Goal: Task Accomplishment & Management: Manage account settings

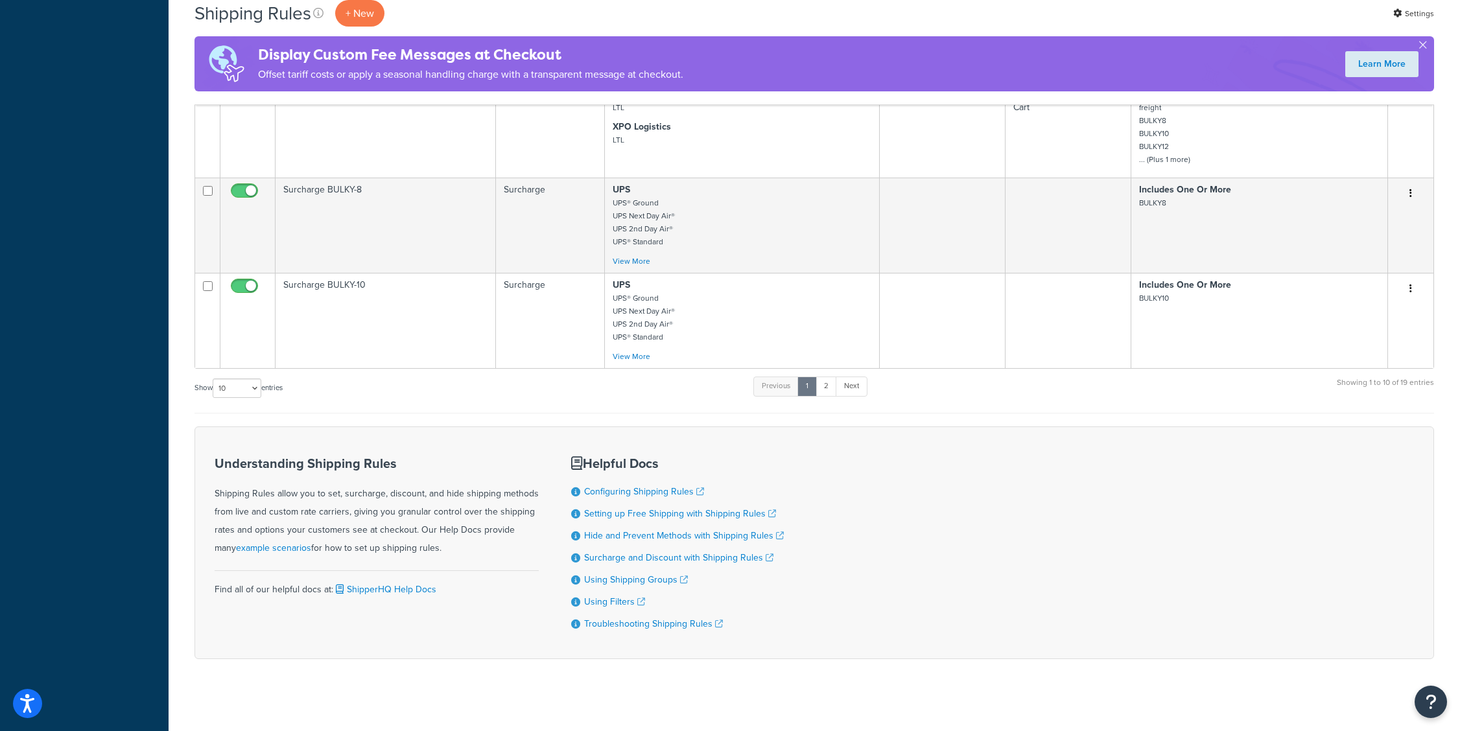
scroll to position [881, 0]
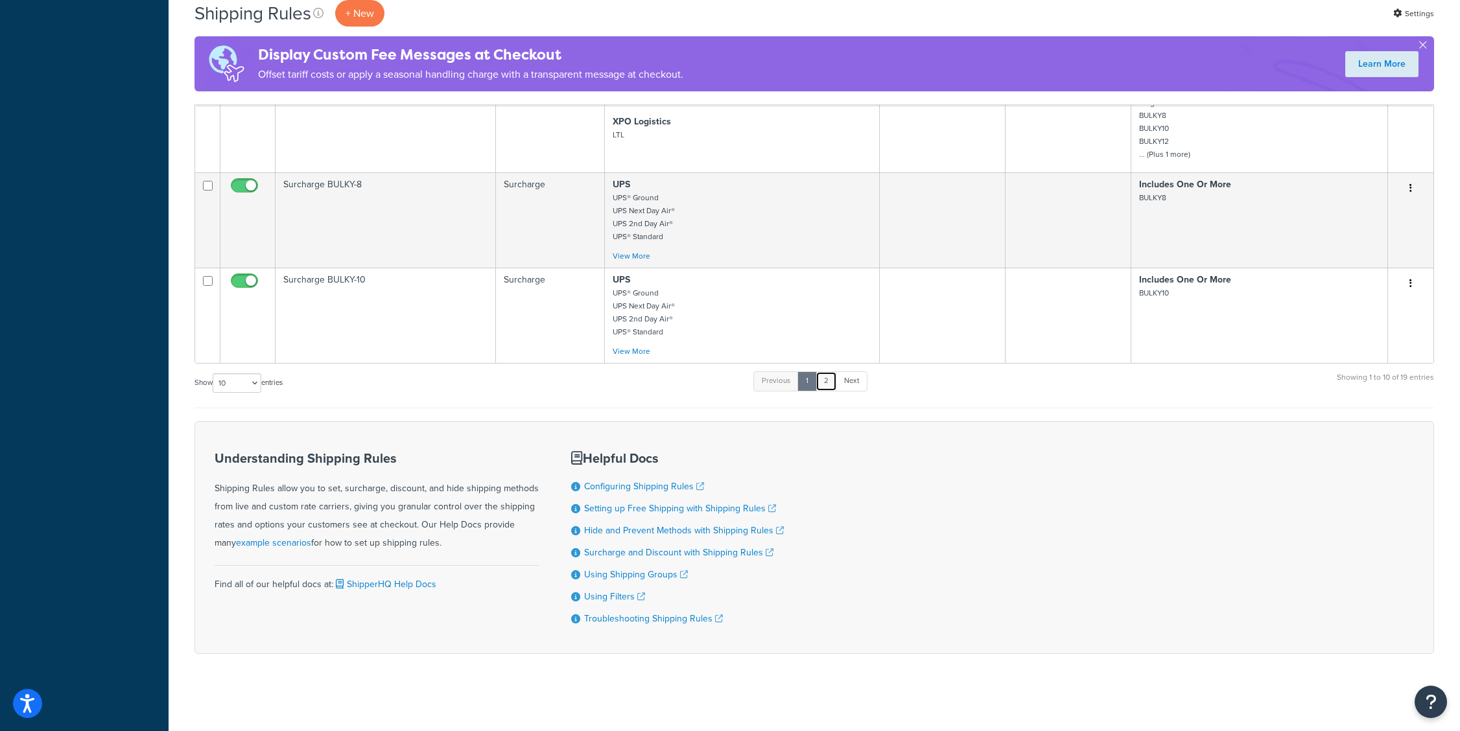
click at [824, 382] on link "2" at bounding box center [826, 381] width 21 height 19
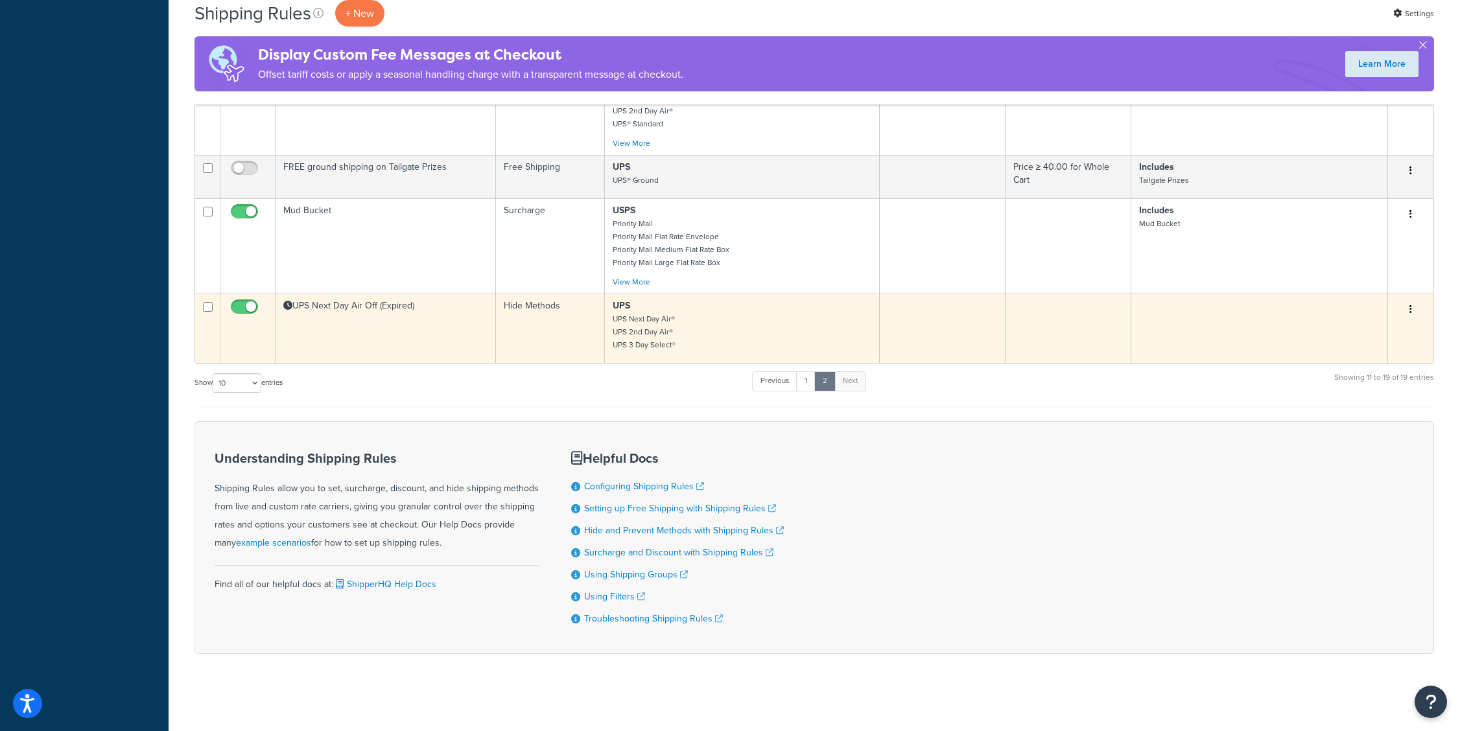
click at [392, 344] on td "UPS Next Day Air Off (Expired)" at bounding box center [386, 328] width 220 height 69
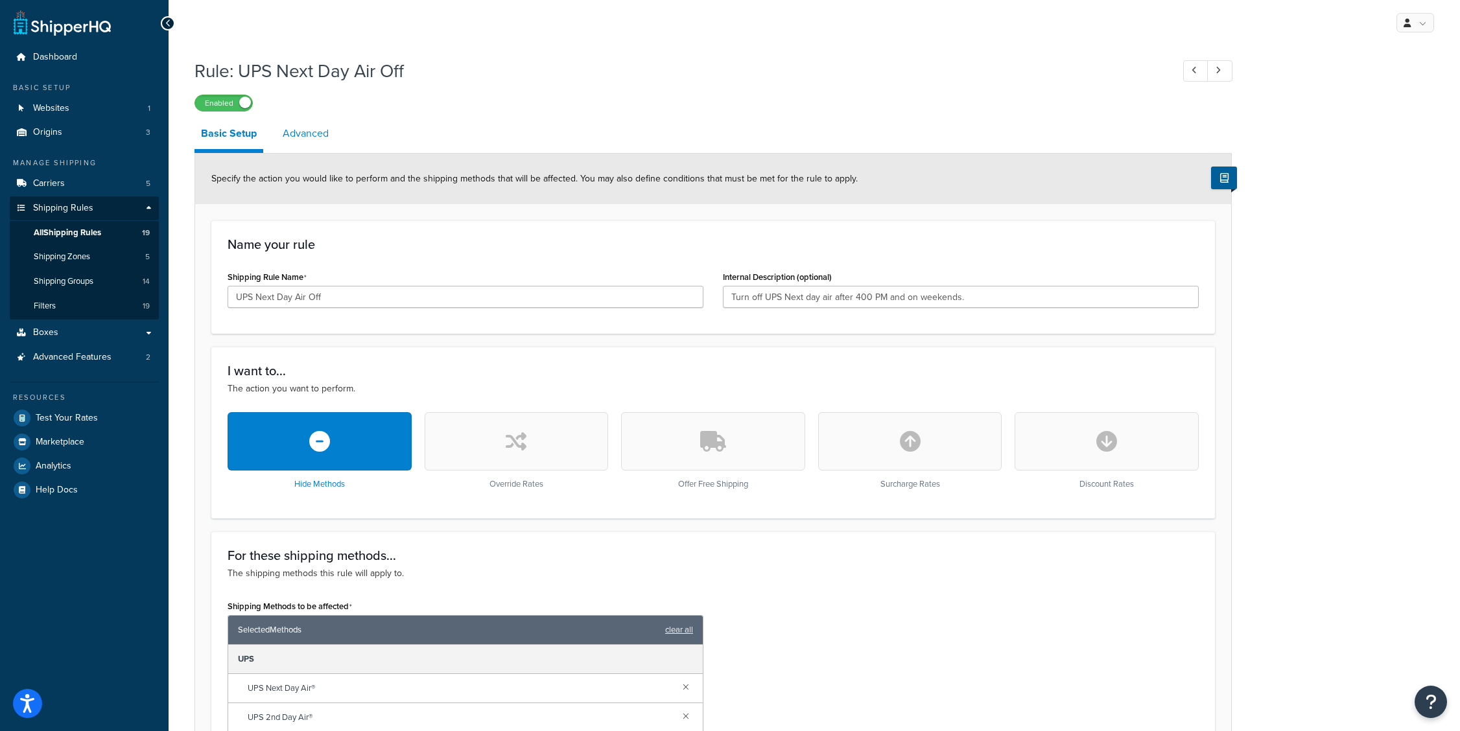
click at [297, 134] on link "Advanced" at bounding box center [305, 133] width 59 height 31
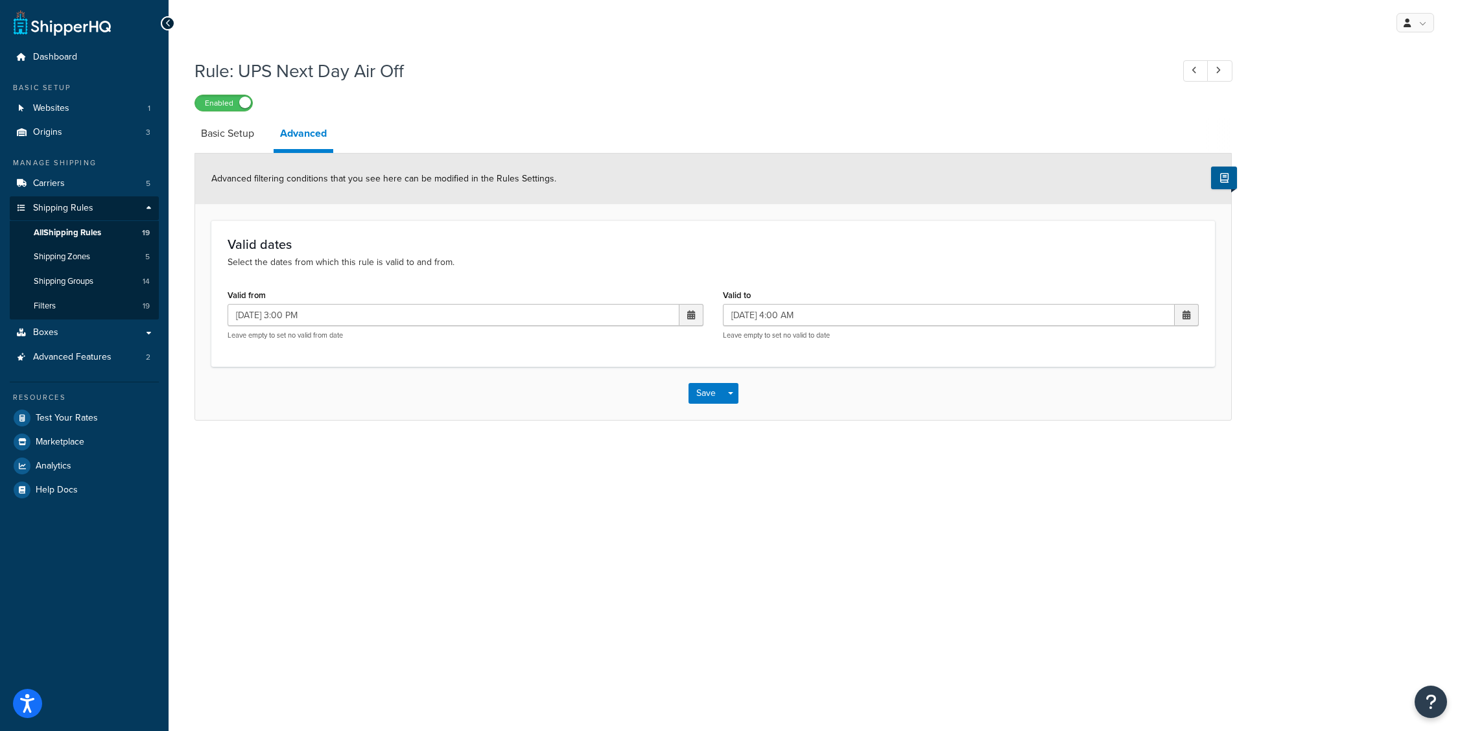
click at [691, 316] on span at bounding box center [691, 315] width 8 height 9
click at [602, 401] on td "9" at bounding box center [600, 398] width 22 height 19
type input "09/09/2025 3:00 PM"
click at [1190, 316] on span at bounding box center [1187, 315] width 8 height 9
click at [1119, 397] on td "10" at bounding box center [1118, 398] width 22 height 19
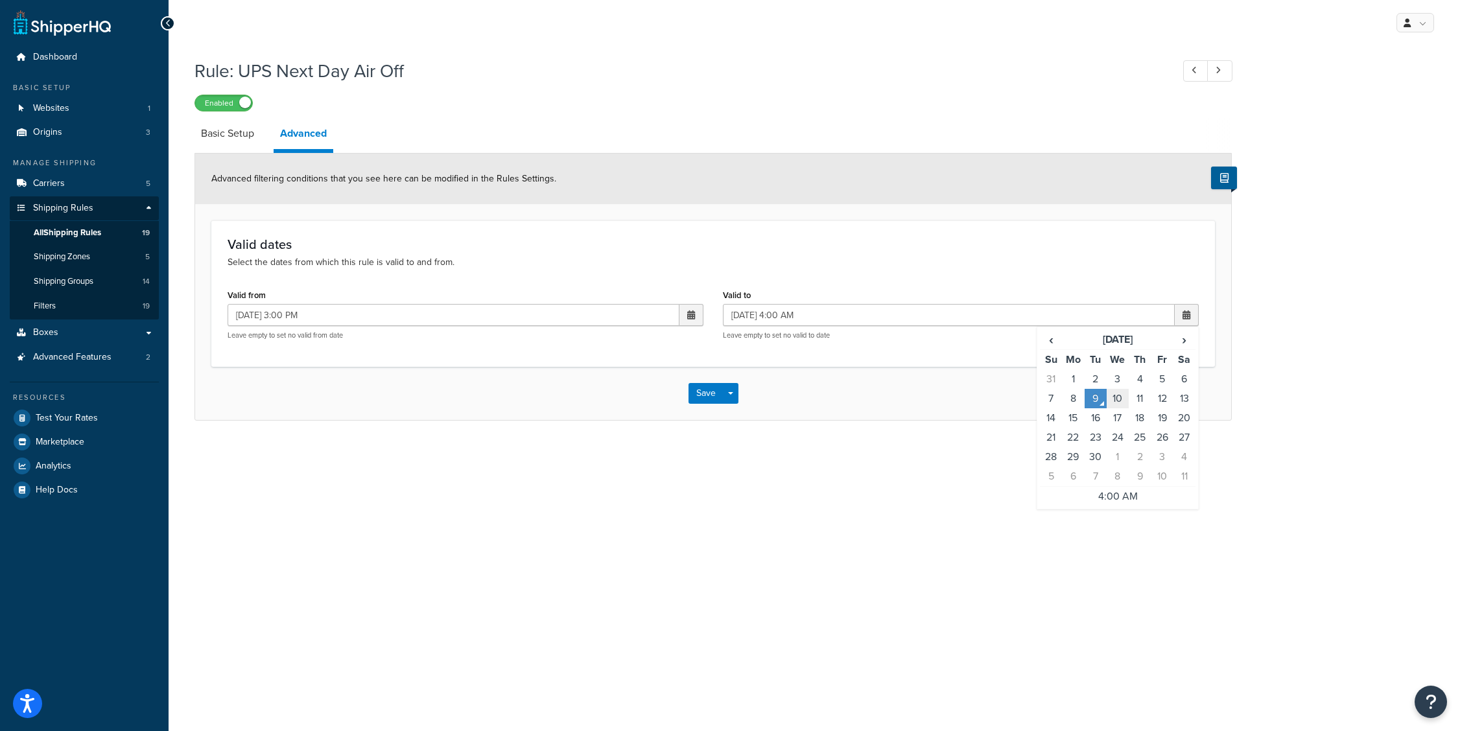
type input "09/10/2025 4:00 AM"
click at [704, 398] on button "Save" at bounding box center [706, 393] width 35 height 21
